Goal: Information Seeking & Learning: Learn about a topic

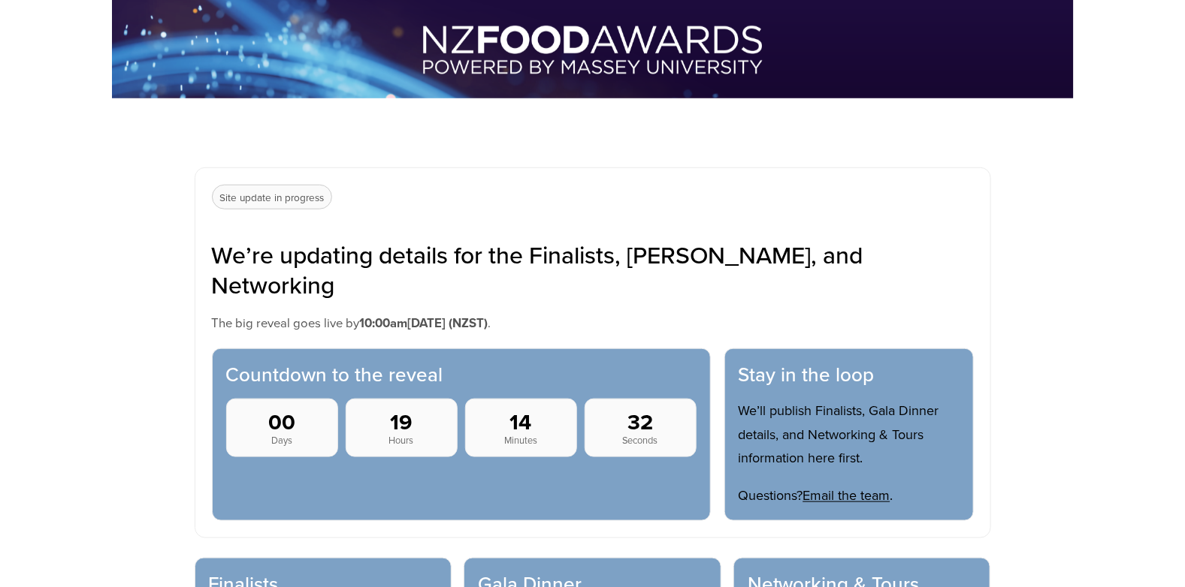
scroll to position [826, 0]
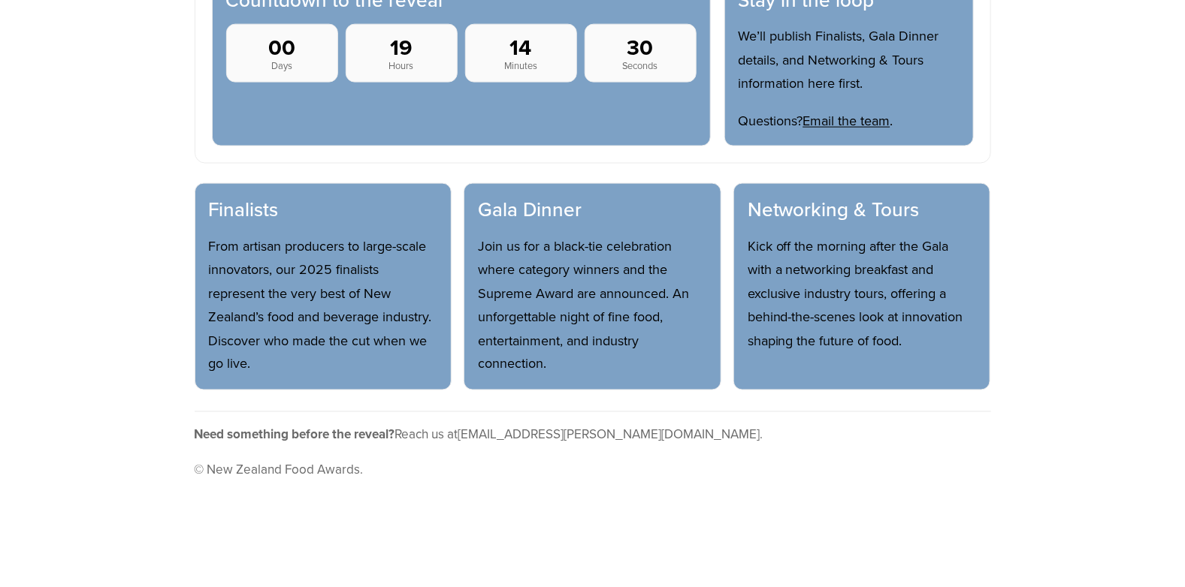
click at [246, 198] on h3 "Finalists" at bounding box center [323, 210] width 229 height 25
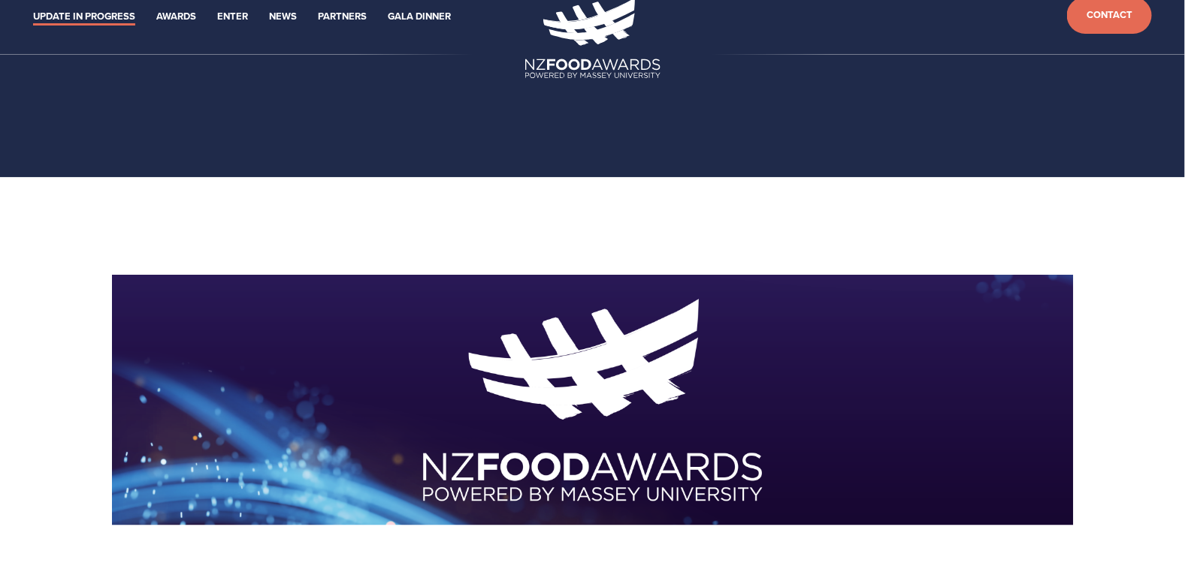
scroll to position [0, 0]
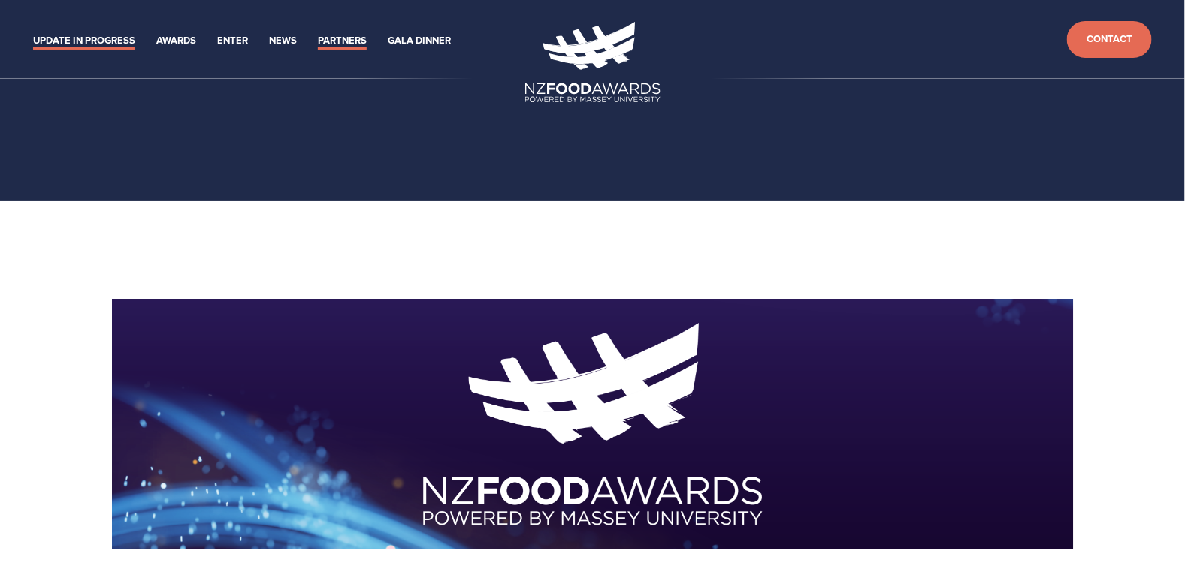
click at [349, 40] on link "Partners" at bounding box center [342, 40] width 49 height 17
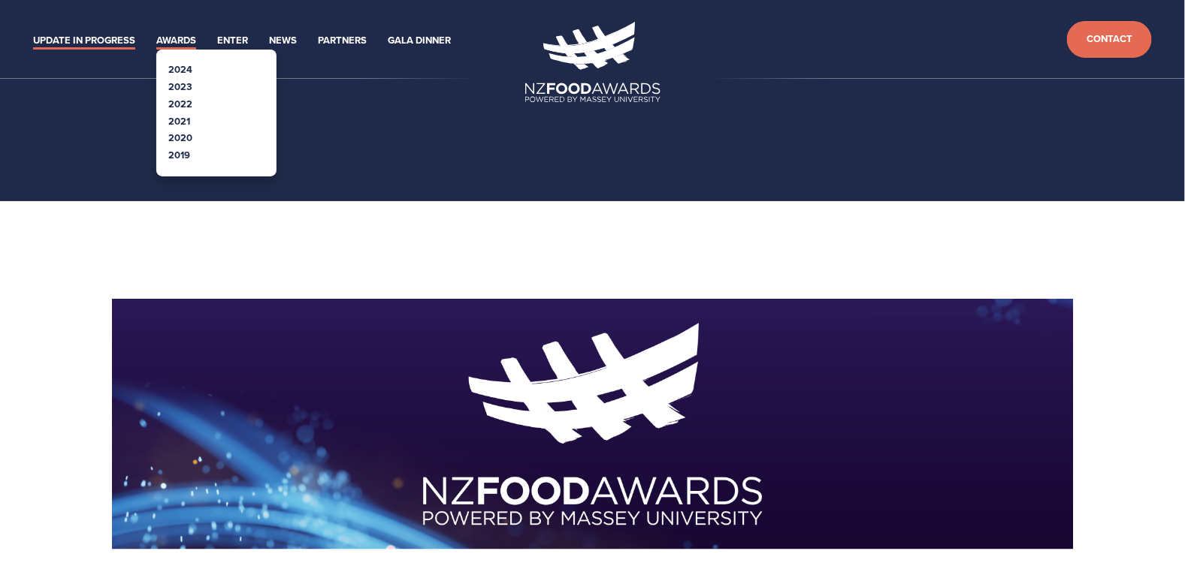
click at [168, 40] on link "Awards" at bounding box center [176, 40] width 40 height 17
click at [185, 68] on link "2024" at bounding box center [180, 69] width 24 height 14
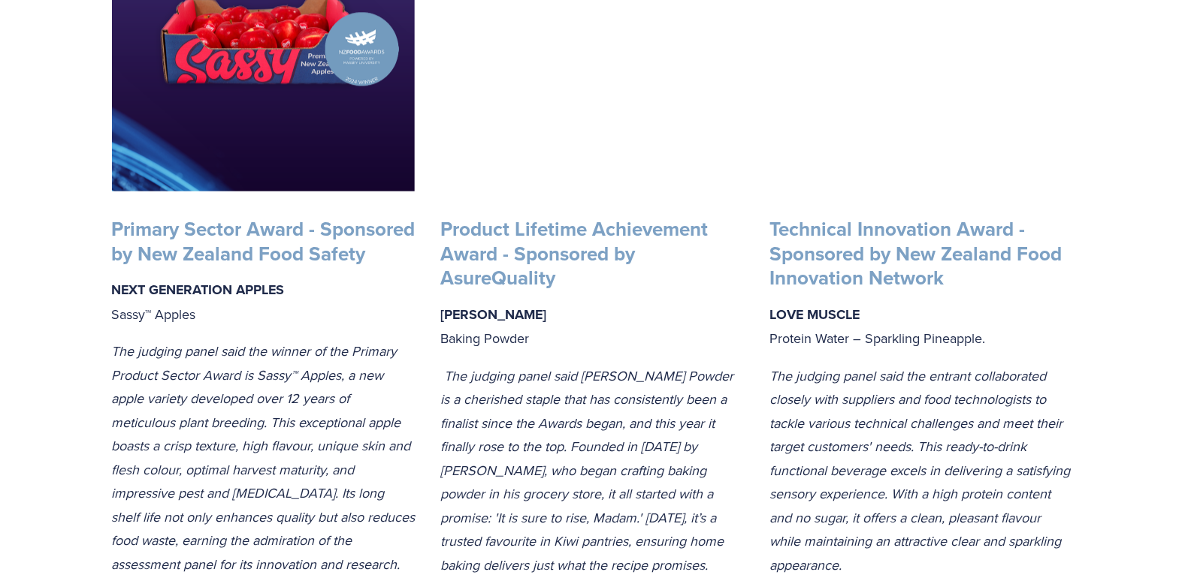
scroll to position [2028, 0]
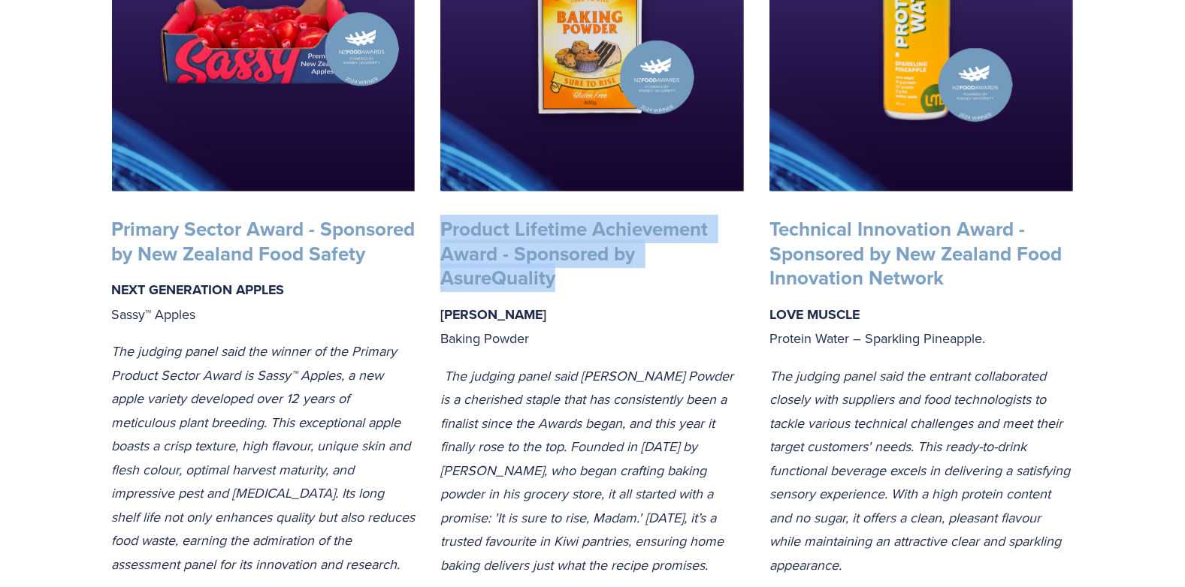
drag, startPoint x: 554, startPoint y: 300, endPoint x: 430, endPoint y: 260, distance: 130.9
click at [430, 260] on div "Product Lifetime Achievement Award - Sponsored by AsureQuality EDMONDS Baking P…" at bounding box center [591, 415] width 329 height 423
copy strong "Product Lifetime Achievement Award - Sponsored by AsureQuality"
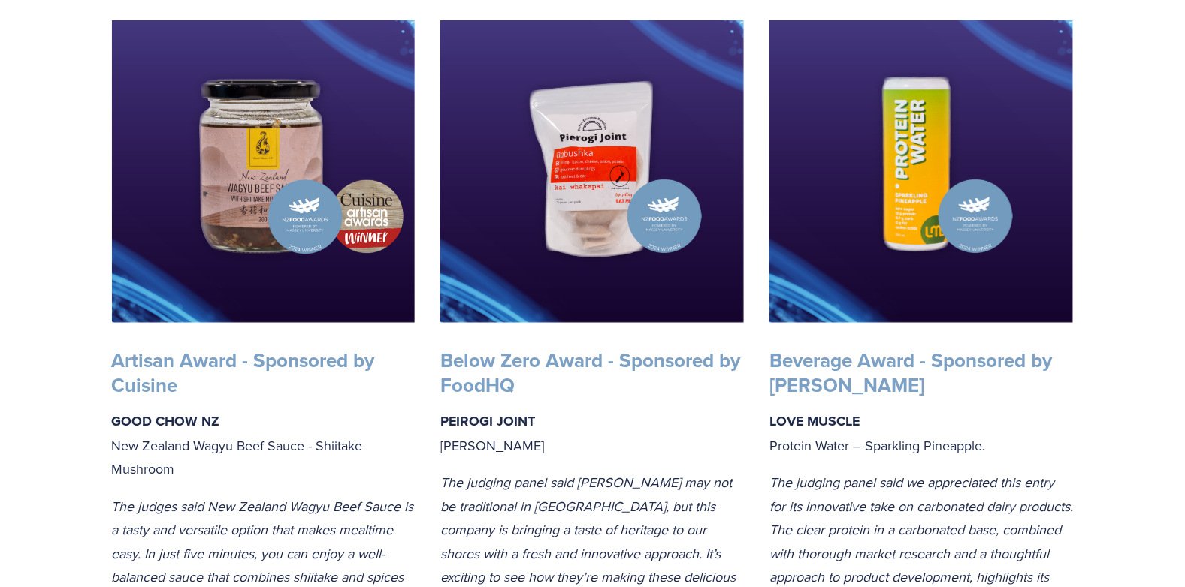
scroll to position [0, 0]
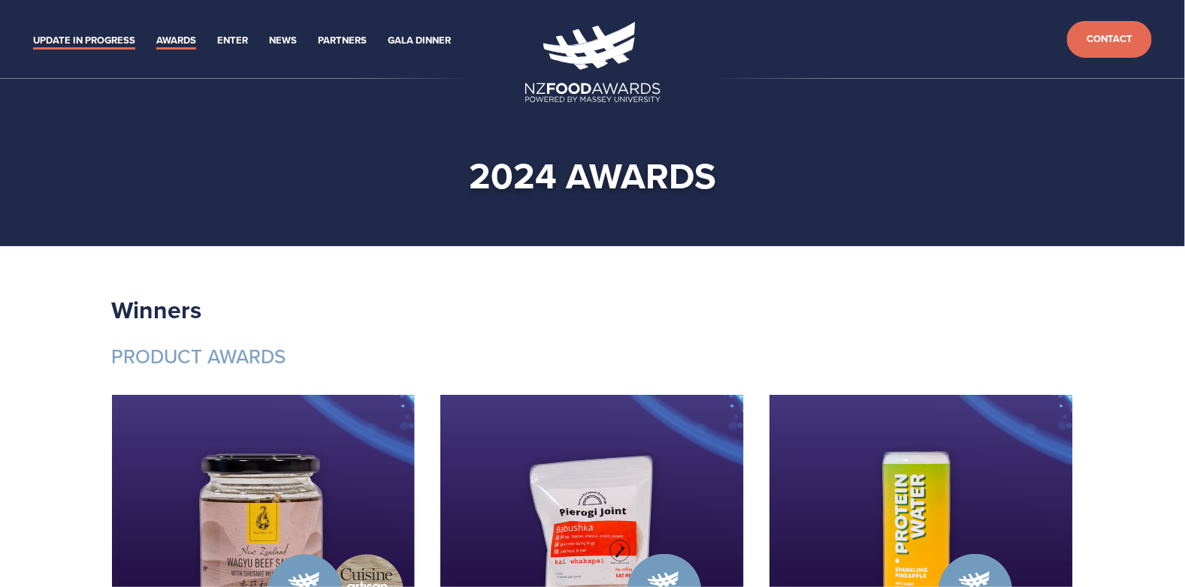
click at [113, 38] on link "Update in Progress" at bounding box center [84, 40] width 102 height 17
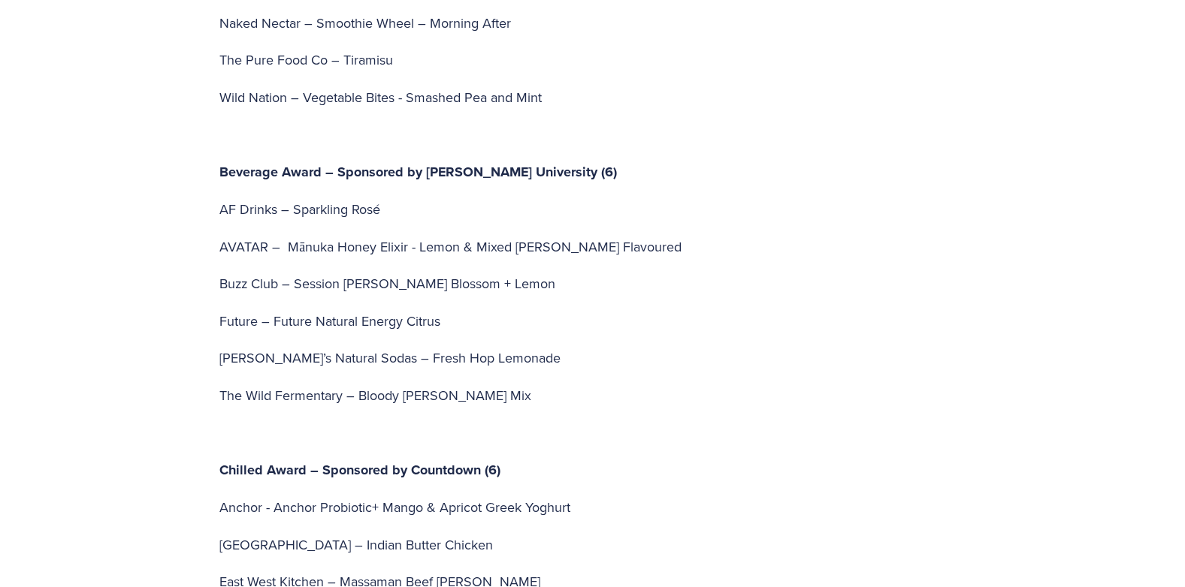
scroll to position [3230, 0]
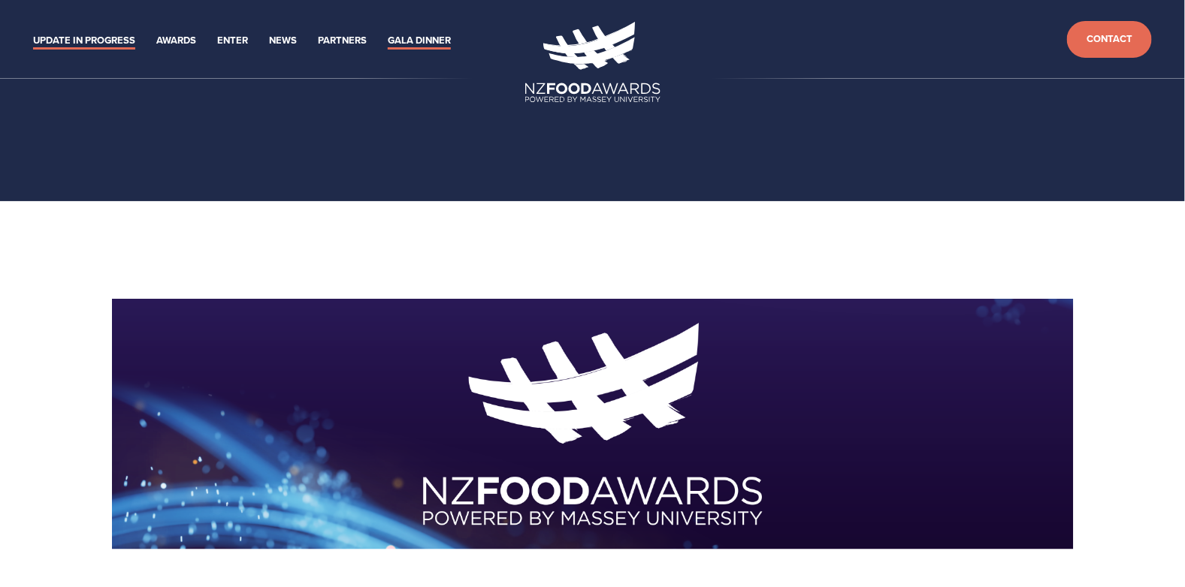
click at [409, 40] on link "Gala Dinner" at bounding box center [419, 40] width 63 height 17
click at [294, 37] on link "News" at bounding box center [283, 40] width 28 height 17
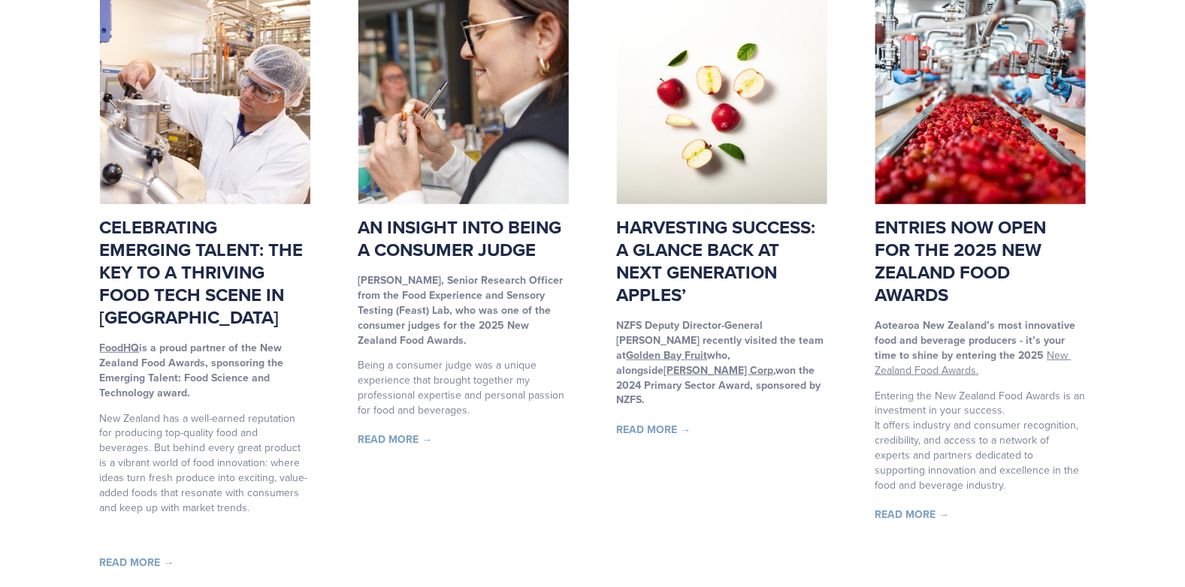
scroll to position [300, 0]
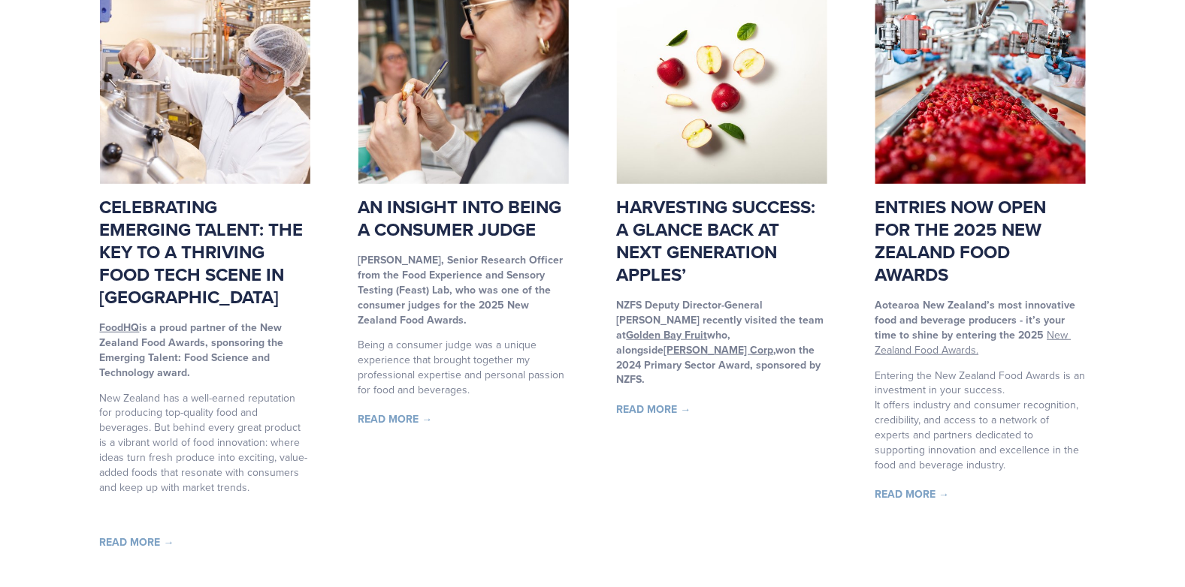
click at [1040, 338] on u "New Zealand Food Awards." at bounding box center [973, 343] width 196 height 30
